Goal: Transaction & Acquisition: Obtain resource

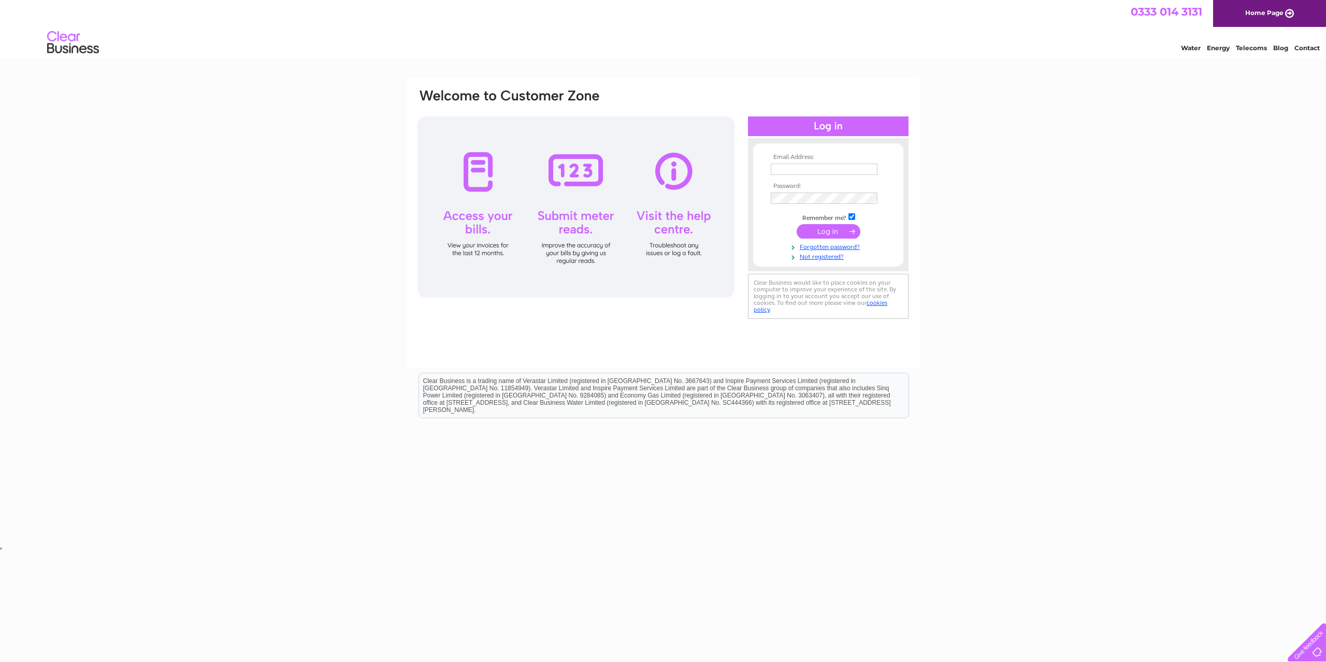
type input "sharon@vector-supplies.ltd.uk"
click at [833, 233] on input "submit" at bounding box center [828, 231] width 64 height 15
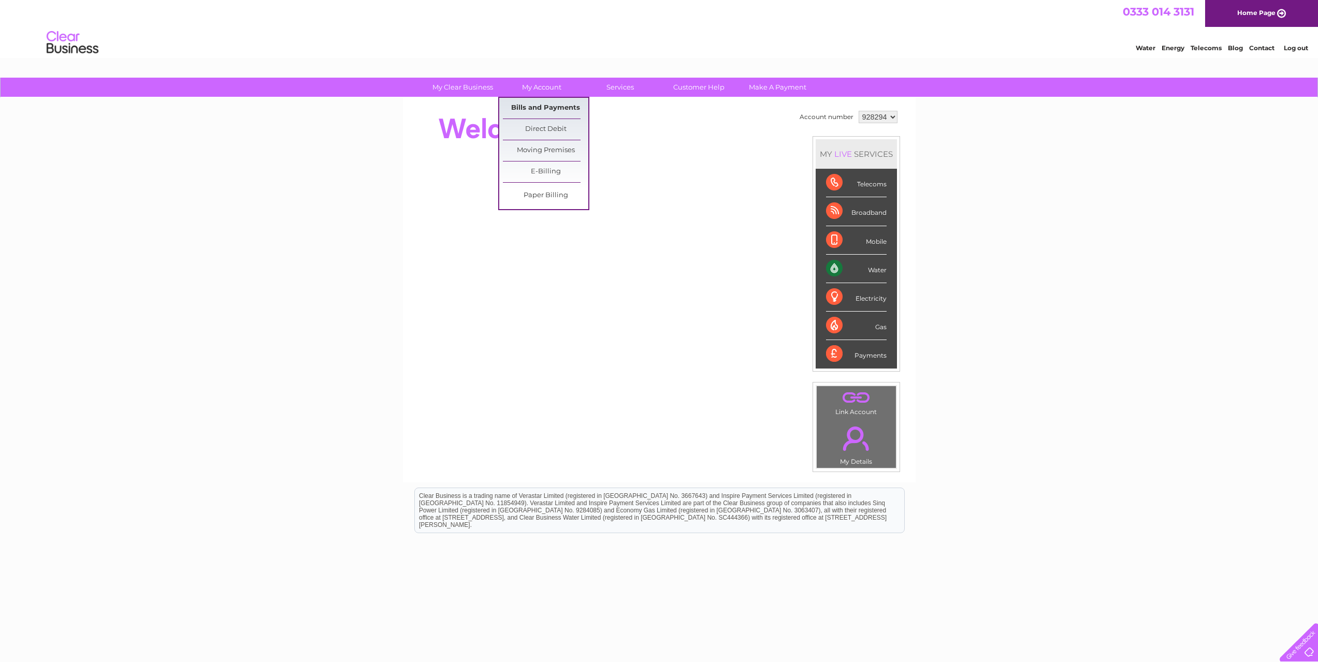
click at [537, 105] on link "Bills and Payments" at bounding box center [545, 108] width 85 height 21
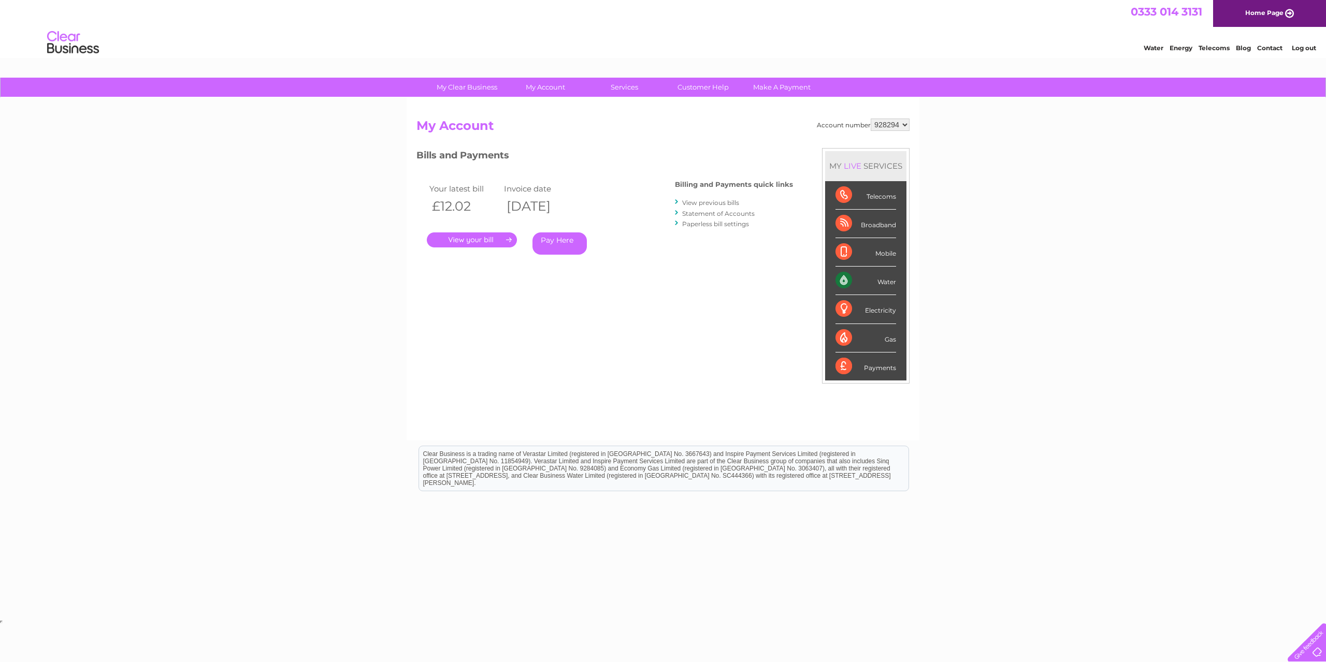
click at [463, 237] on link "." at bounding box center [472, 240] width 90 height 15
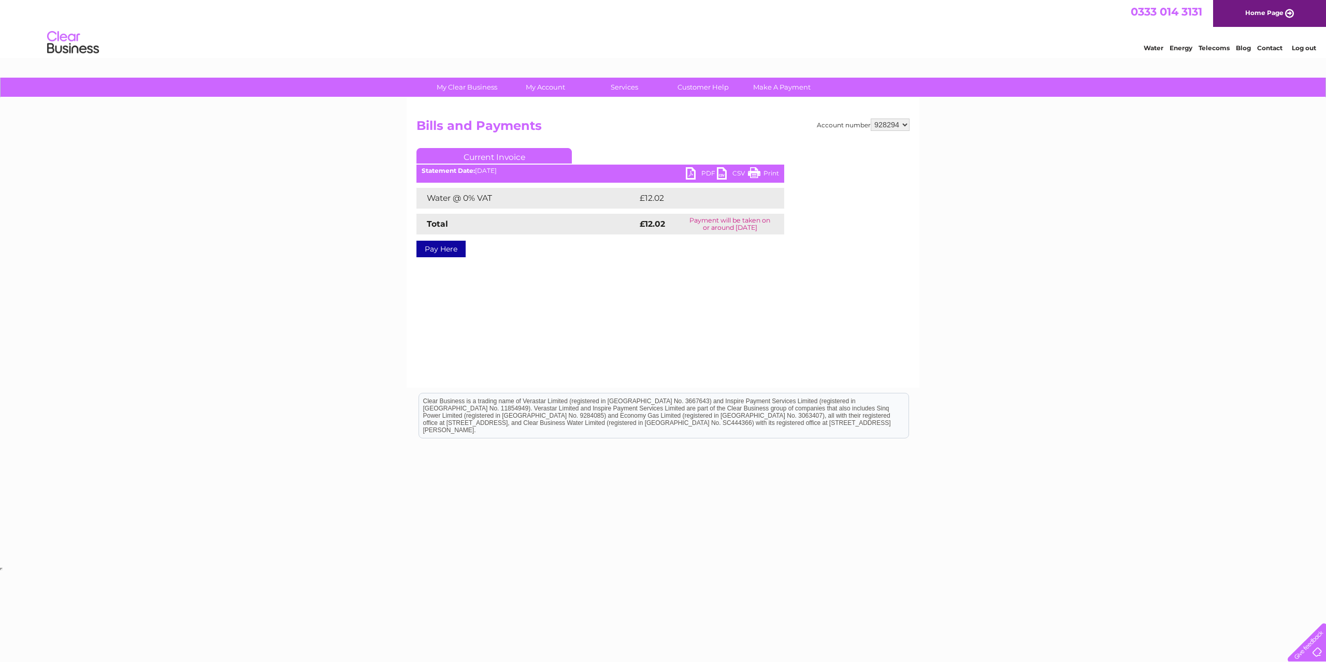
click at [692, 170] on link "PDF" at bounding box center [701, 174] width 31 height 15
click at [1305, 47] on link "Log out" at bounding box center [1304, 48] width 24 height 8
